Goal: Task Accomplishment & Management: Use online tool/utility

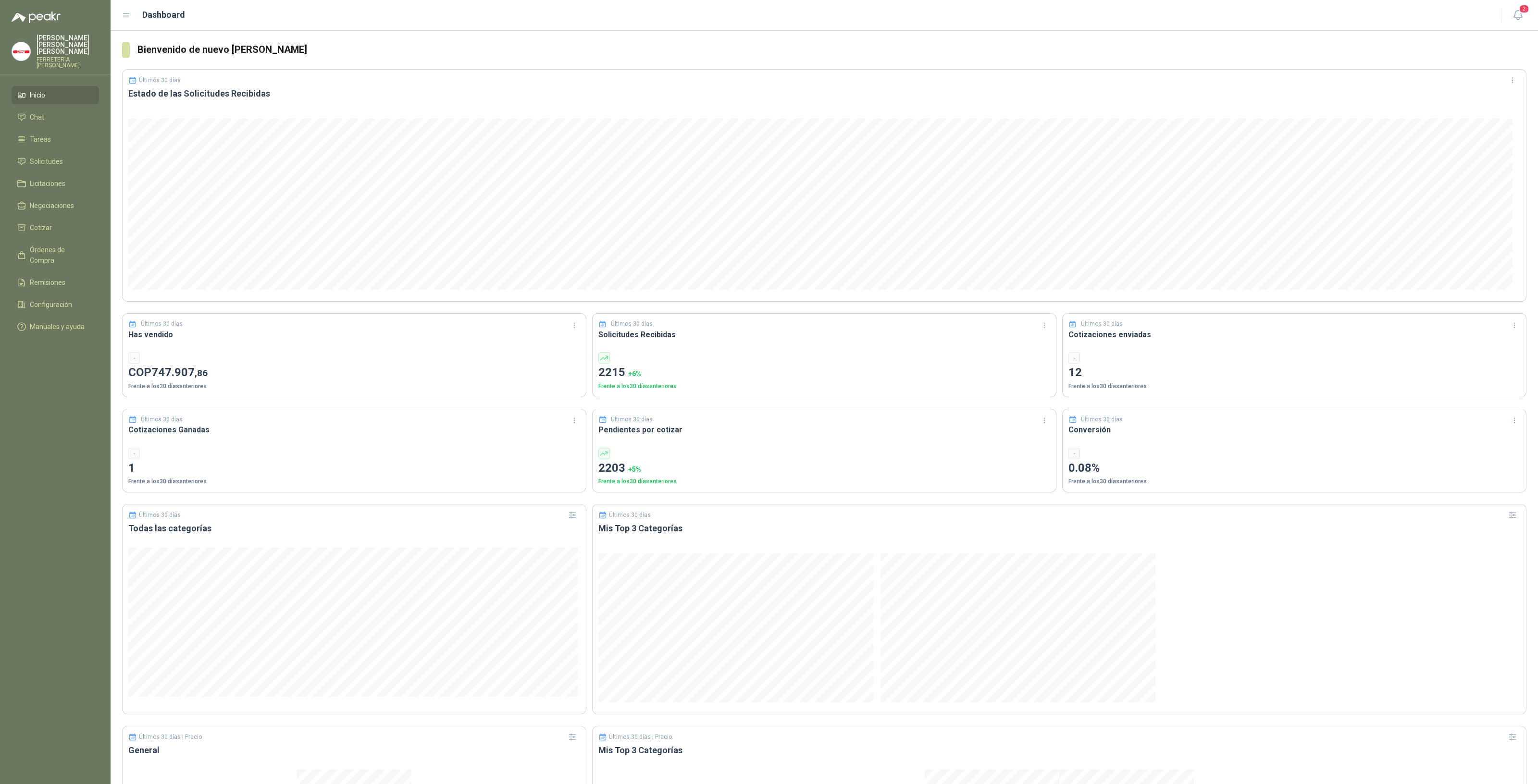
click at [746, 348] on div "Últimos 30 días Solicitudes Recibidas 2215 + 6 % Frente a los 30 días anteriores" at bounding box center [824, 354] width 465 height 84
click at [51, 207] on link "Negociaciones" at bounding box center [55, 205] width 88 height 18
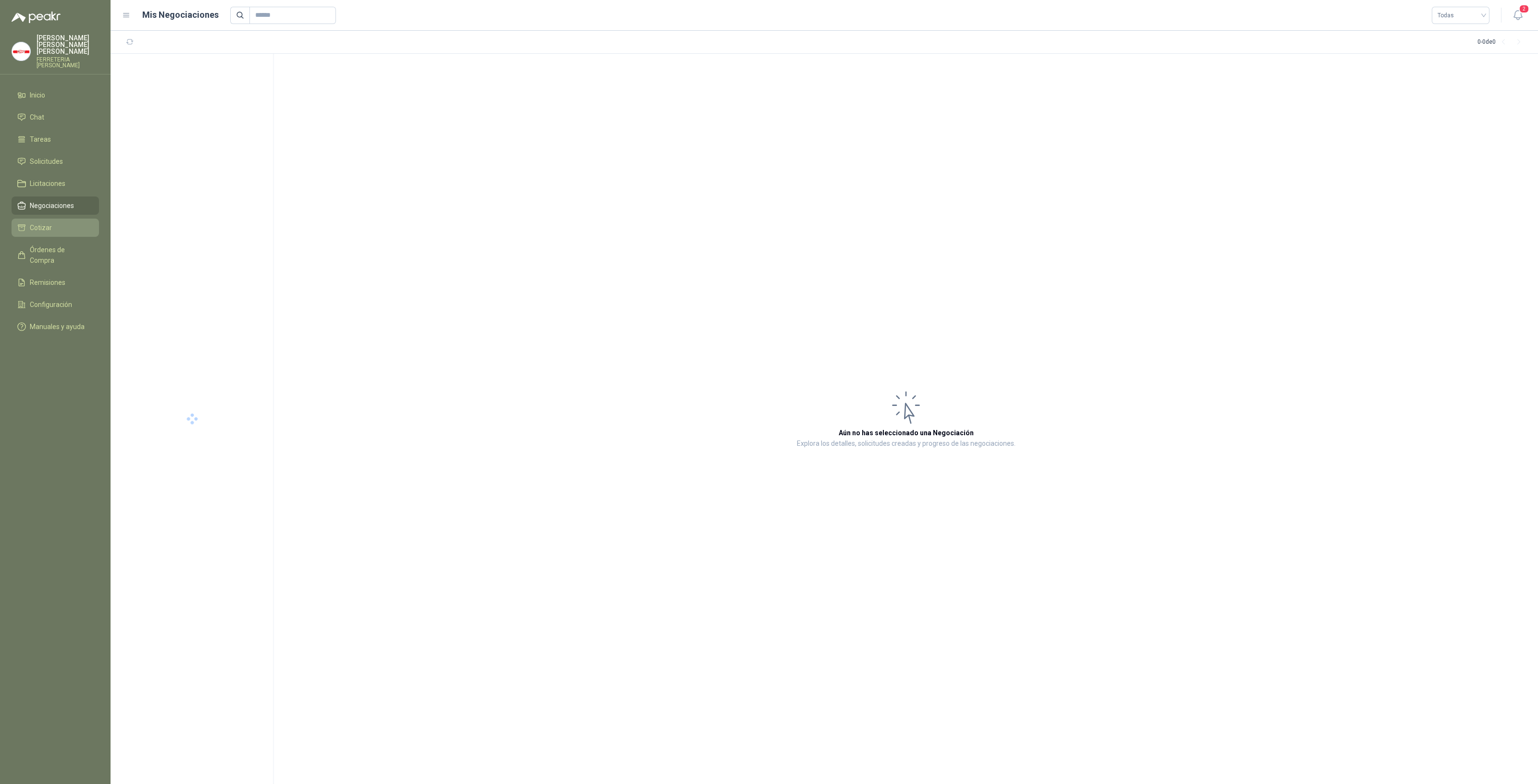
click at [48, 222] on span "Cotizar" at bounding box center [41, 227] width 22 height 10
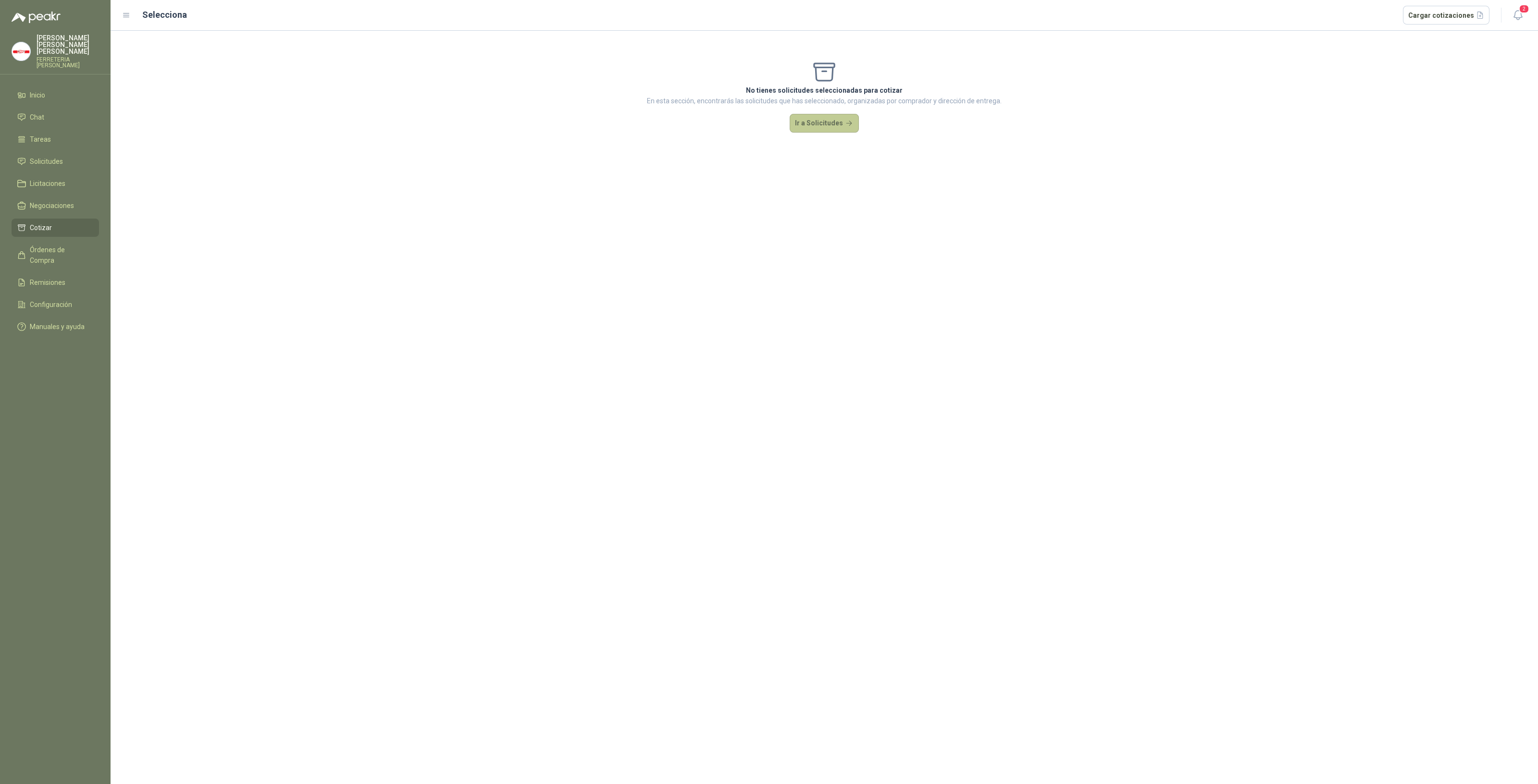
click at [813, 126] on button "Ir a Solicitudes" at bounding box center [824, 123] width 69 height 19
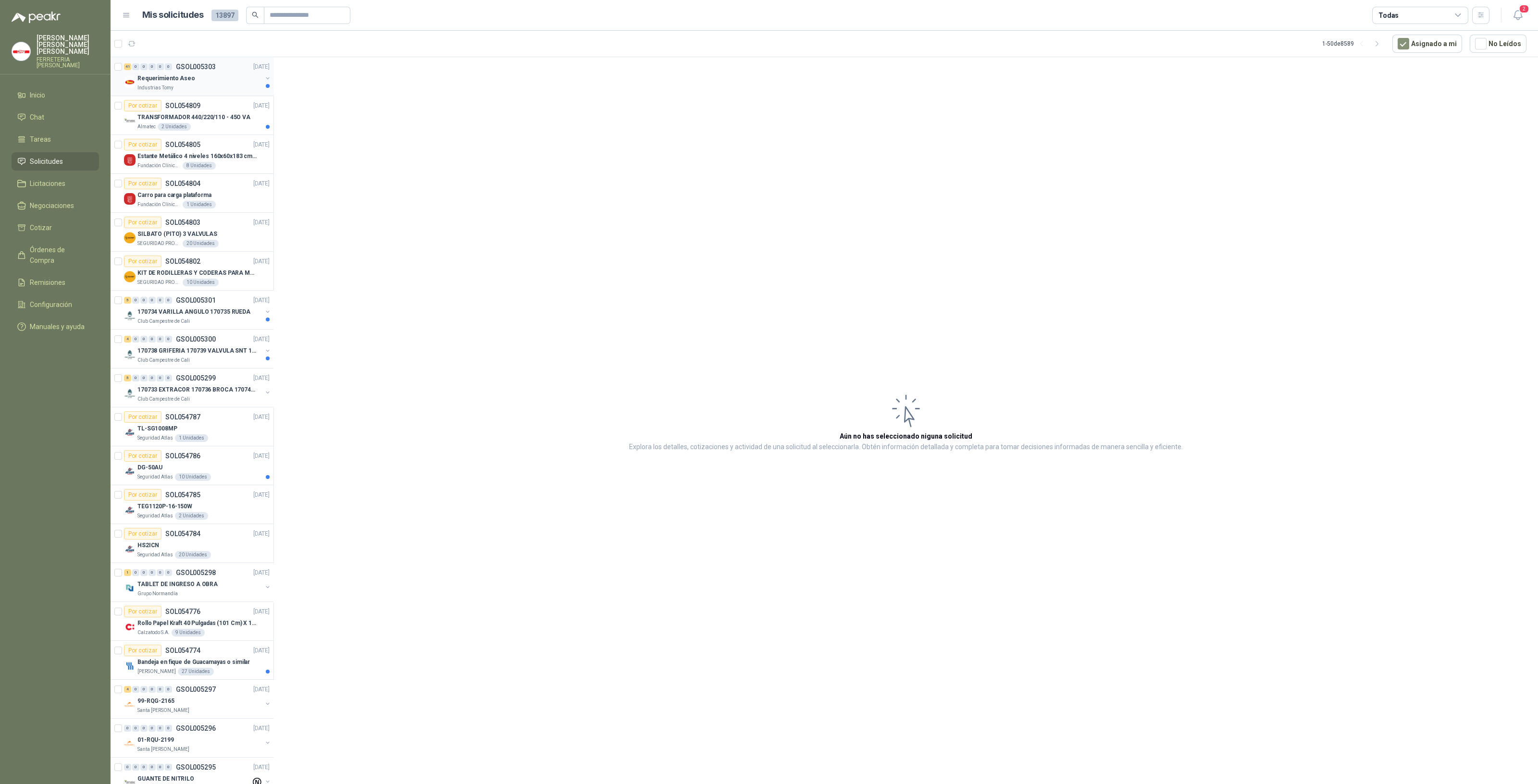
click at [202, 85] on div "Industrias Tomy" at bounding box center [200, 88] width 124 height 8
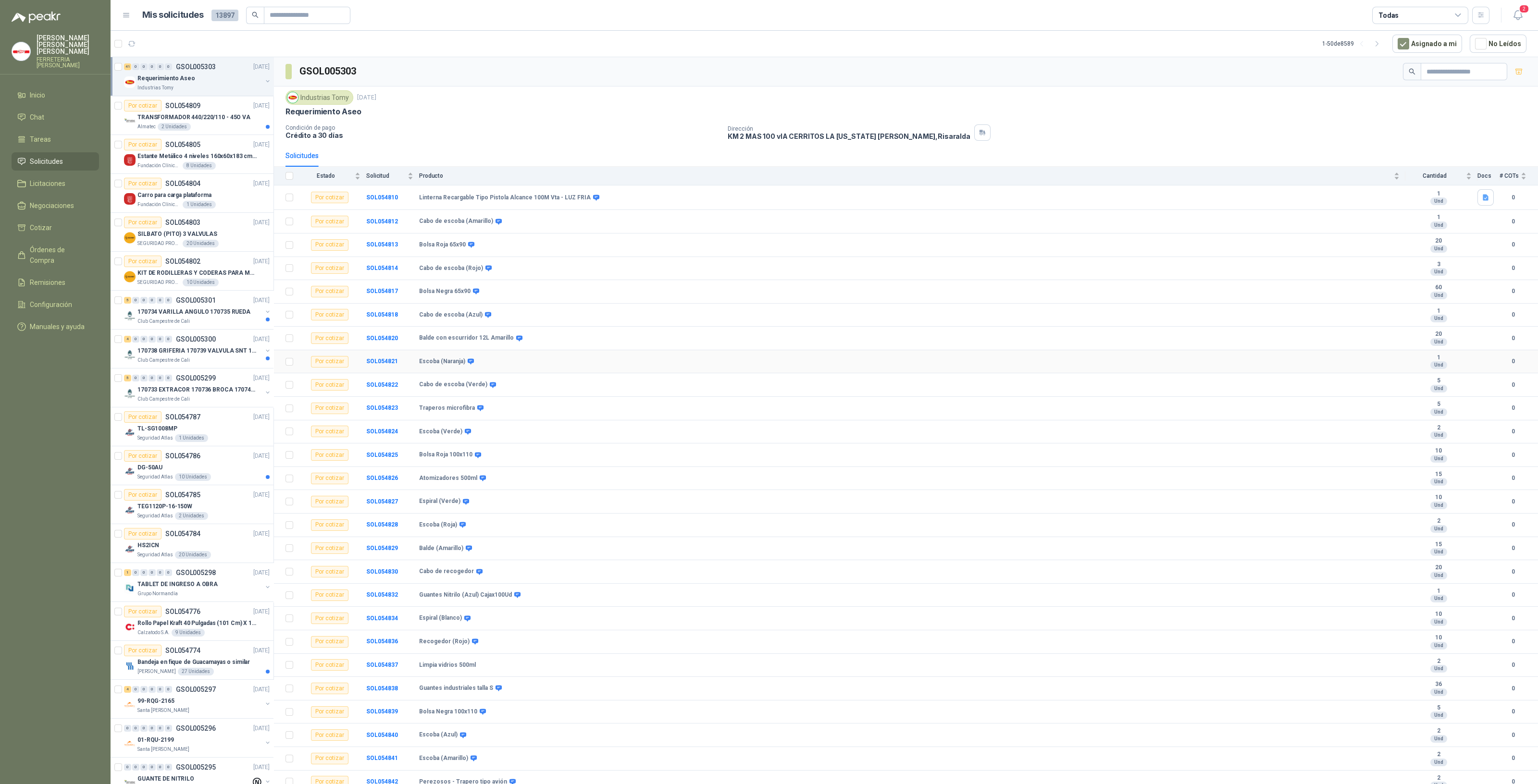
scroll to position [358, 0]
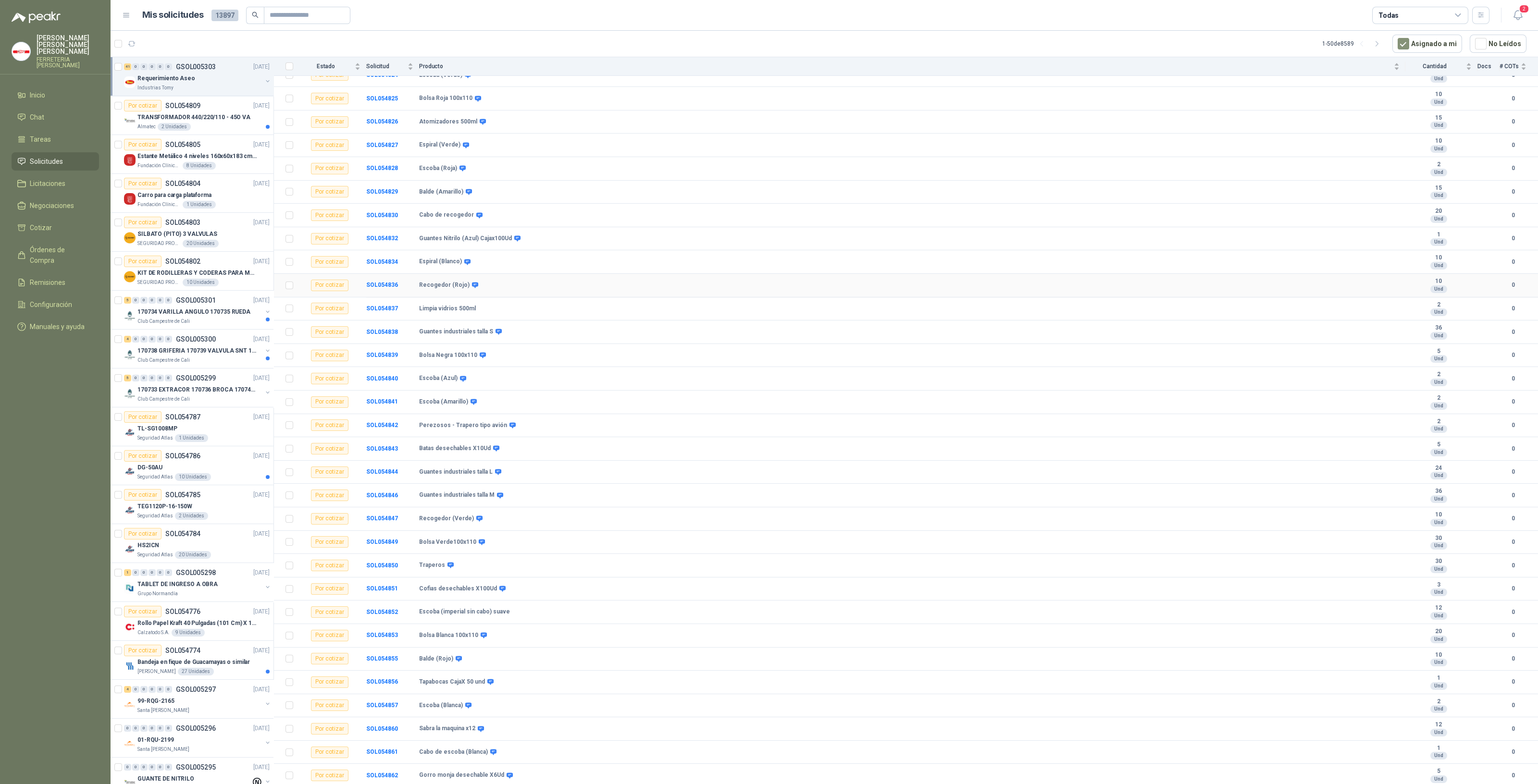
click at [1067, 284] on div "Recogedor (Rojo)" at bounding box center [909, 286] width 980 height 8
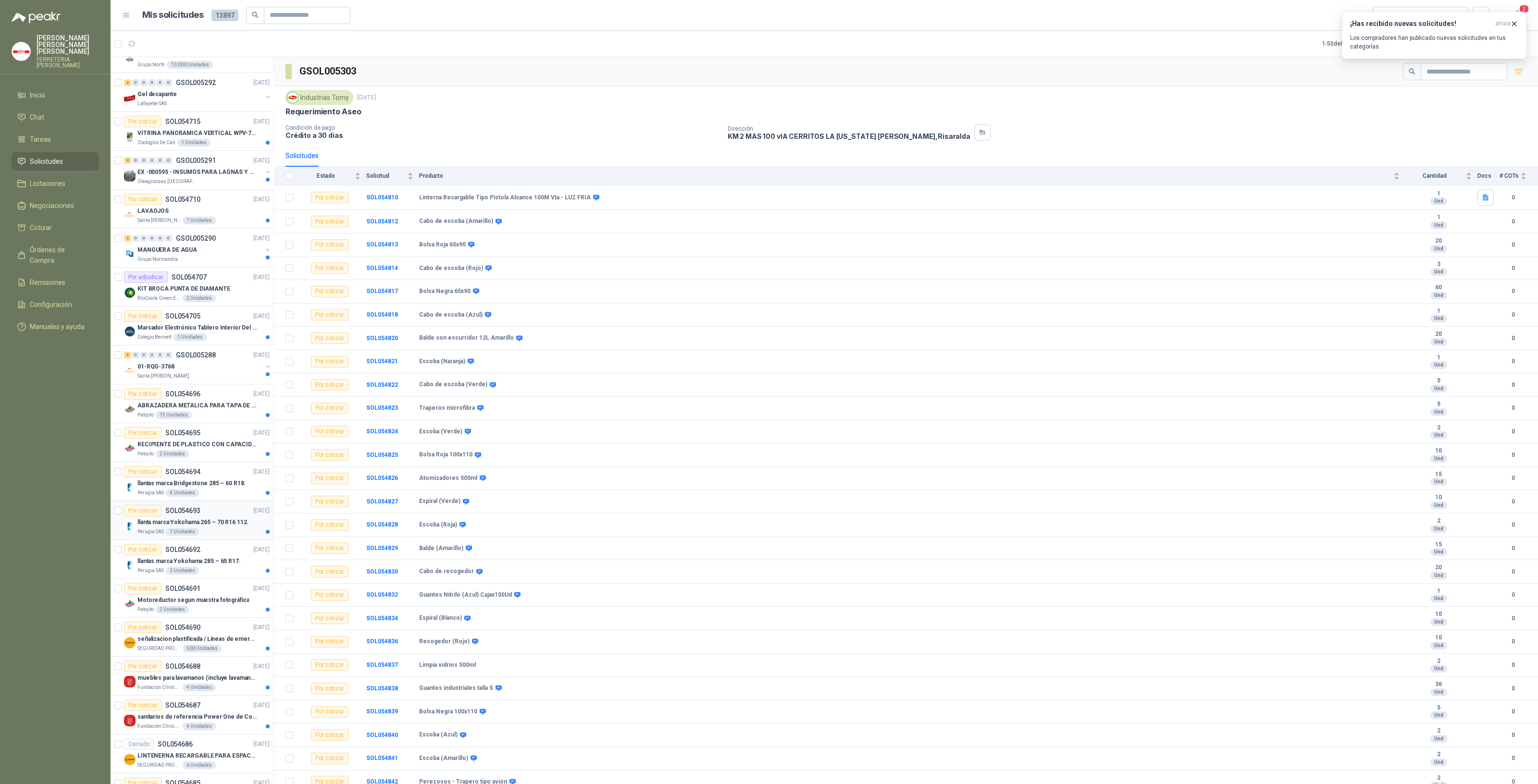
scroll to position [1121, 0]
